Goal: Task Accomplishment & Management: Complete application form

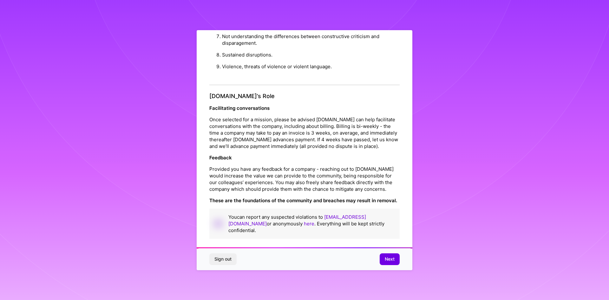
scroll to position [677, 0]
click at [382, 259] on button "Next" at bounding box center [390, 258] width 20 height 11
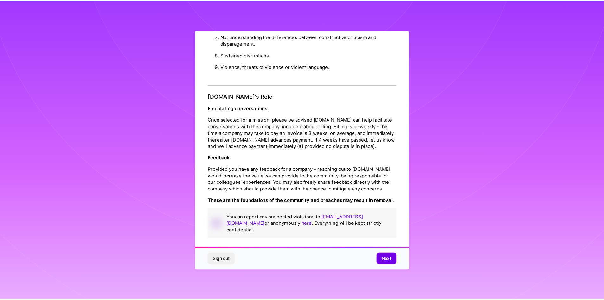
scroll to position [0, 0]
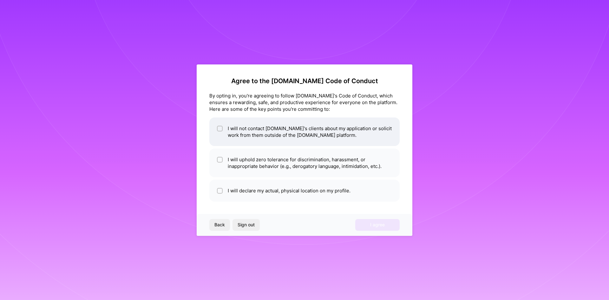
click at [294, 128] on li "I will not contact [DOMAIN_NAME]'s clients about my application or solicit work…" at bounding box center [304, 131] width 190 height 29
checkbox input "true"
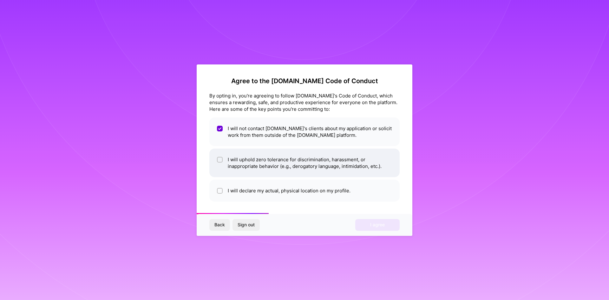
click at [318, 172] on li "I will uphold zero tolerance for discrimination, harassment, or inappropriate b…" at bounding box center [304, 162] width 190 height 29
checkbox input "true"
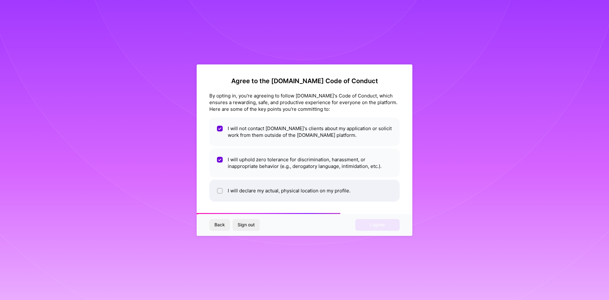
click at [316, 195] on li "I will declare my actual, physical location on my profile." at bounding box center [304, 191] width 190 height 22
checkbox input "true"
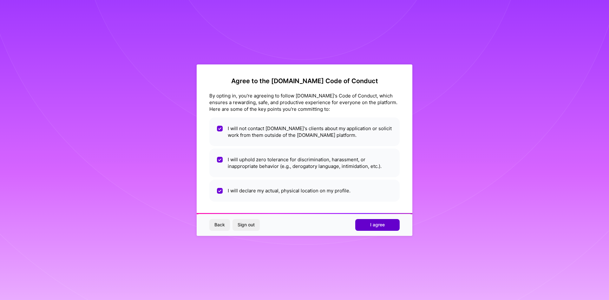
click at [383, 226] on span "I agree" at bounding box center [377, 224] width 15 height 6
